Goal: Task Accomplishment & Management: Use online tool/utility

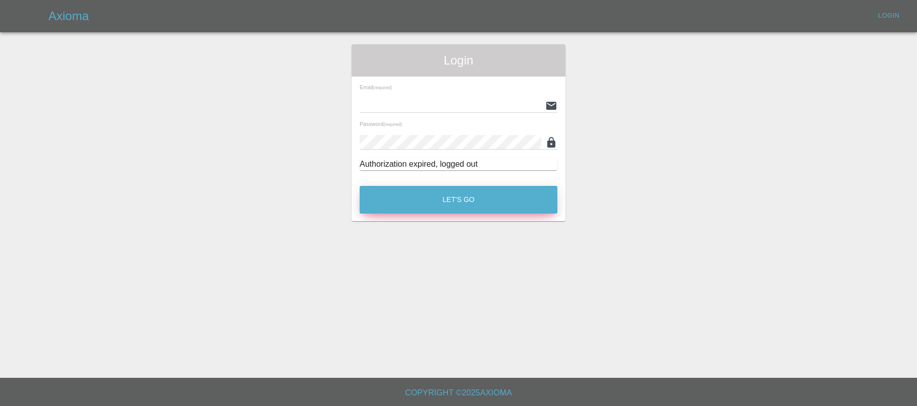
type input "[EMAIL_ADDRESS][DOMAIN_NAME]"
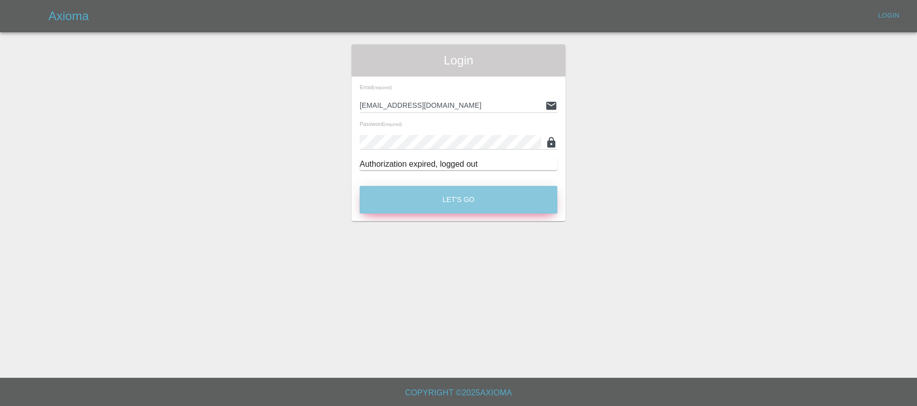
click at [490, 200] on button "Let's Go" at bounding box center [459, 200] width 198 height 28
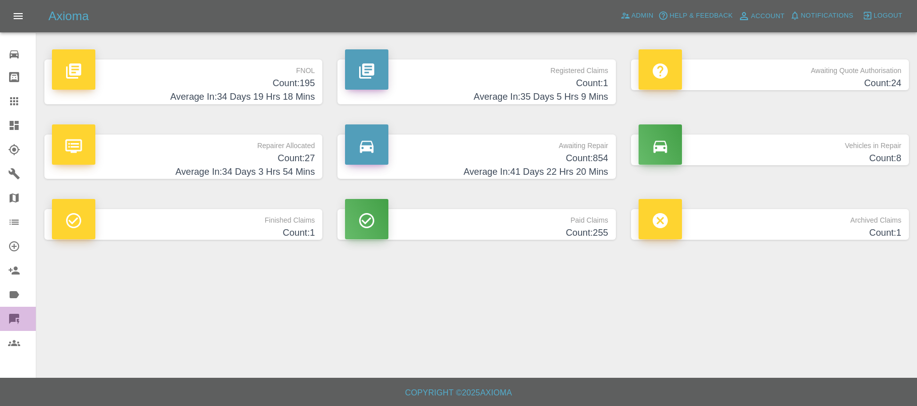
click at [21, 318] on div at bounding box center [22, 319] width 28 height 12
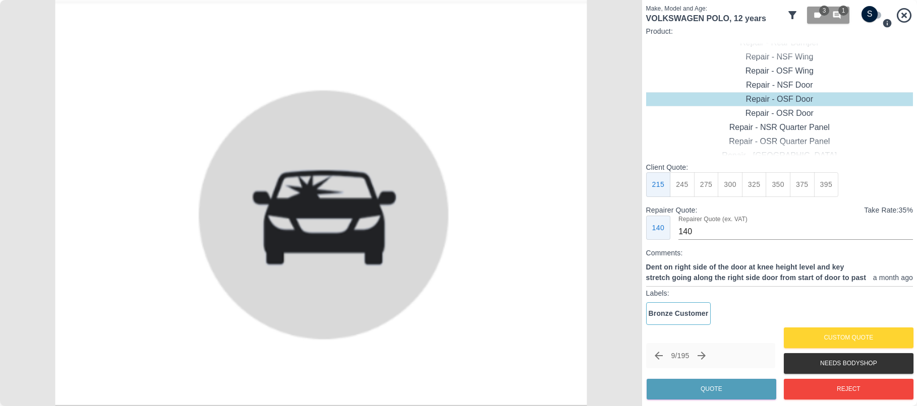
click at [907, 19] on div at bounding box center [912, 203] width 10 height 406
click at [907, 14] on div at bounding box center [912, 203] width 10 height 406
click at [904, 18] on icon at bounding box center [904, 16] width 18 height 18
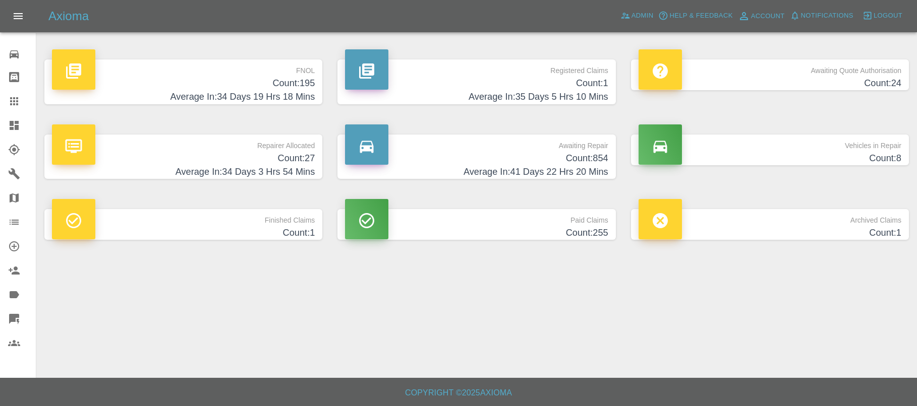
click at [596, 158] on h4 "Count: 854" at bounding box center [476, 159] width 263 height 14
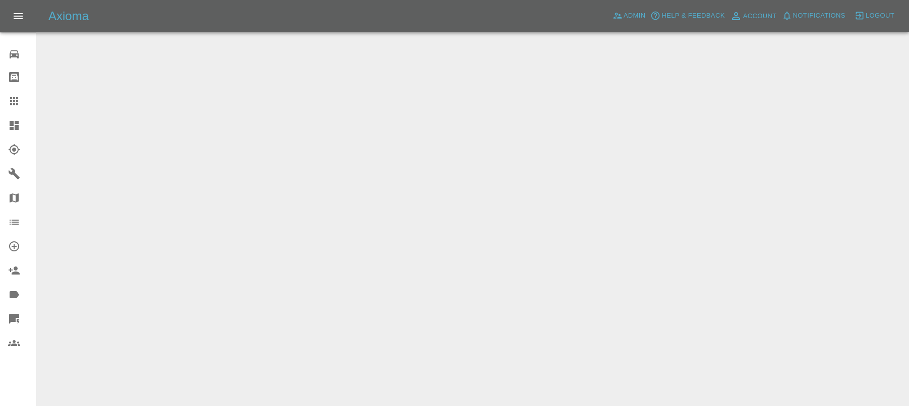
scroll to position [1804, 0]
